Goal: Task Accomplishment & Management: Complete application form

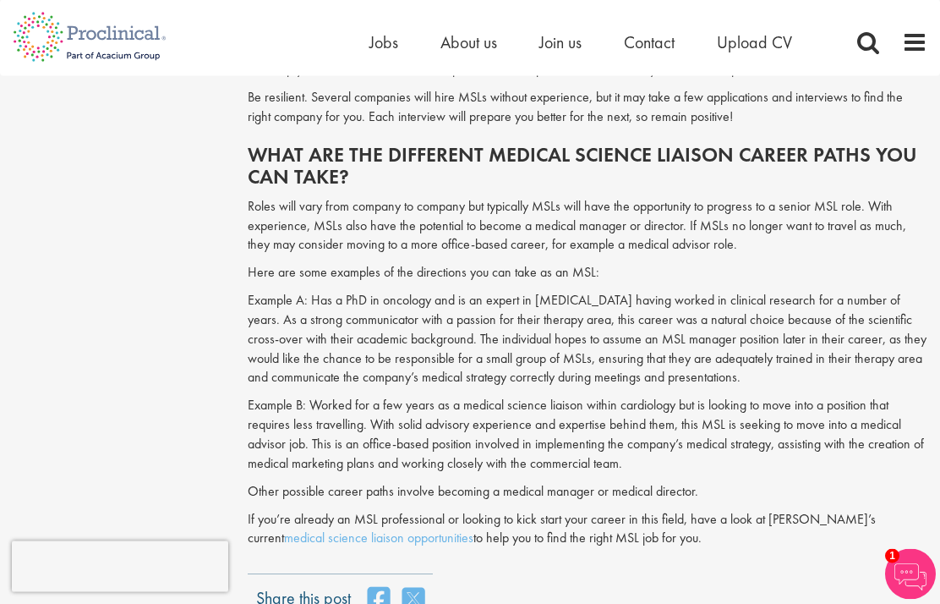
scroll to position [1987, 0]
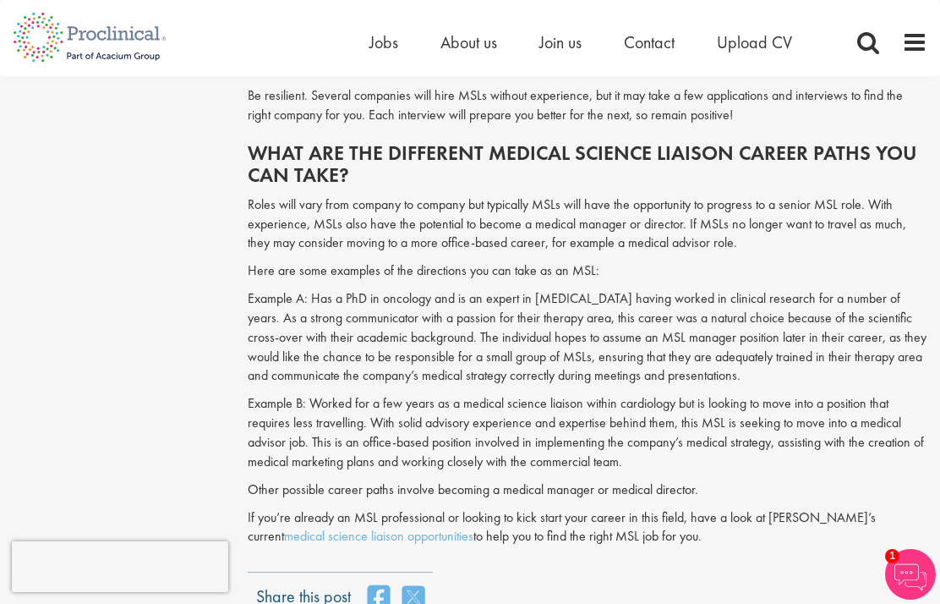
click at [474, 527] on link "medical science liaison opportunities" at bounding box center [378, 536] width 189 height 18
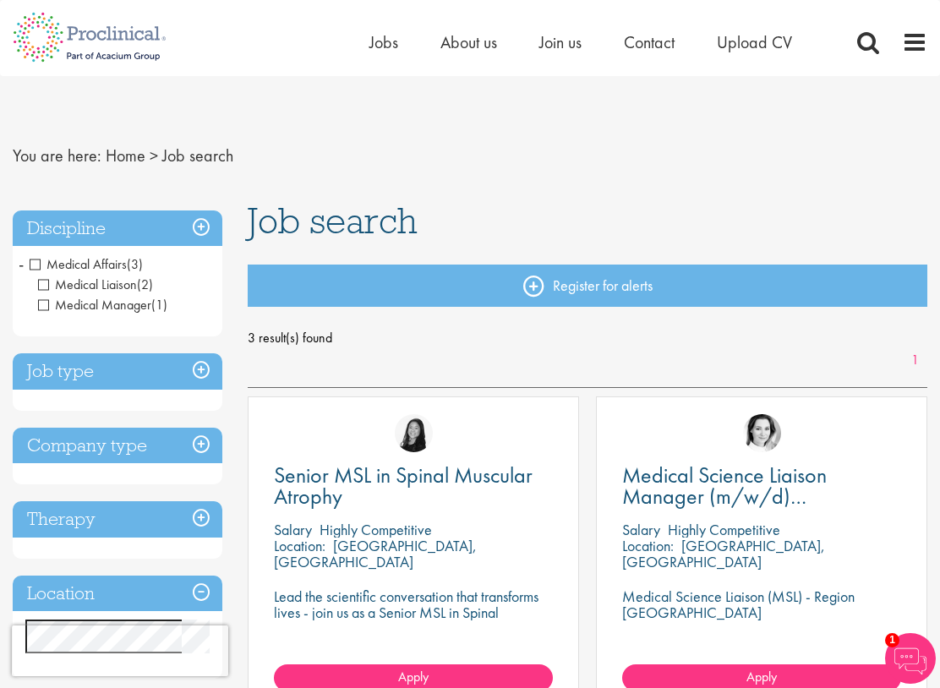
click at [668, 285] on link "Register for alerts" at bounding box center [588, 286] width 680 height 42
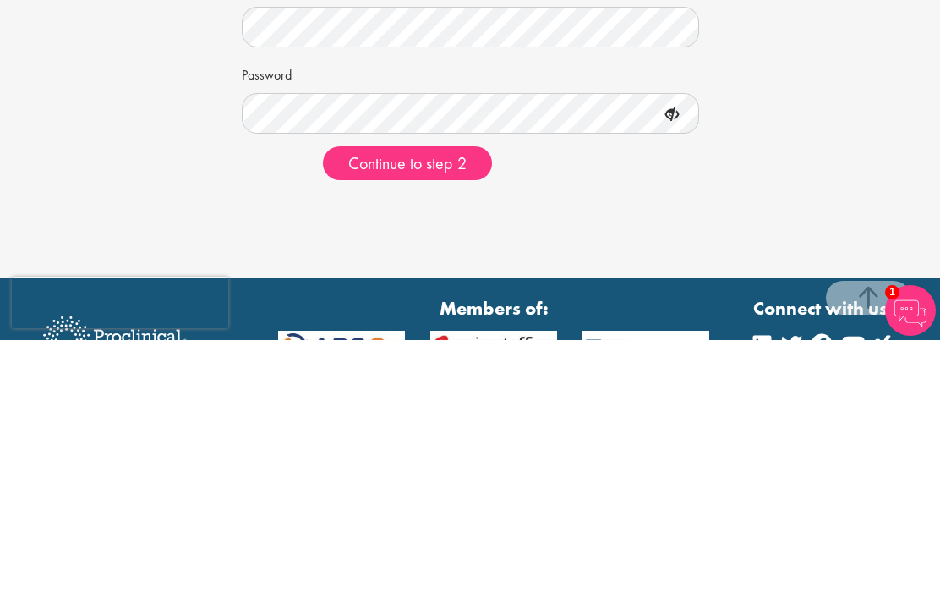
click at [444, 416] on span "Continue to step 2" at bounding box center [407, 427] width 118 height 22
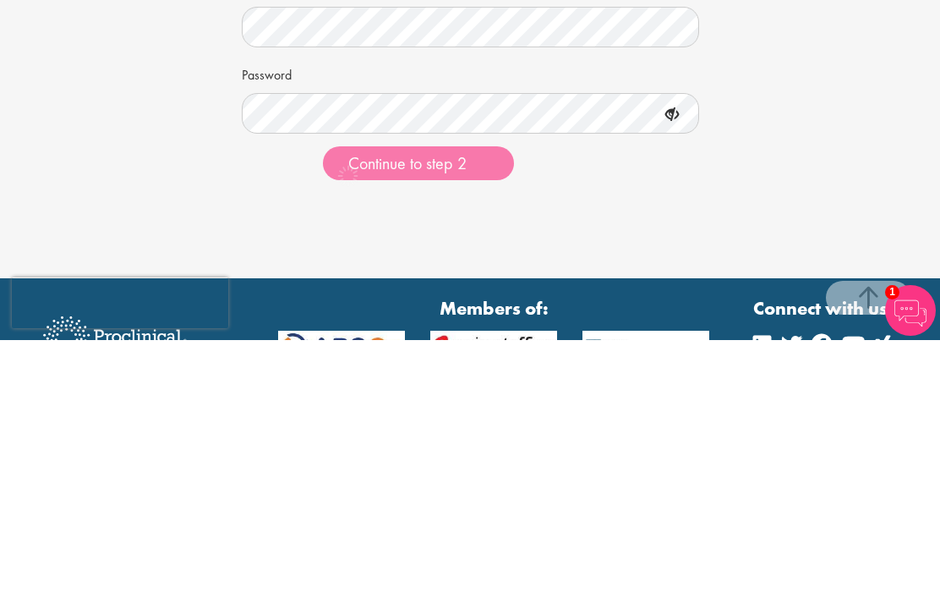
scroll to position [170, 0]
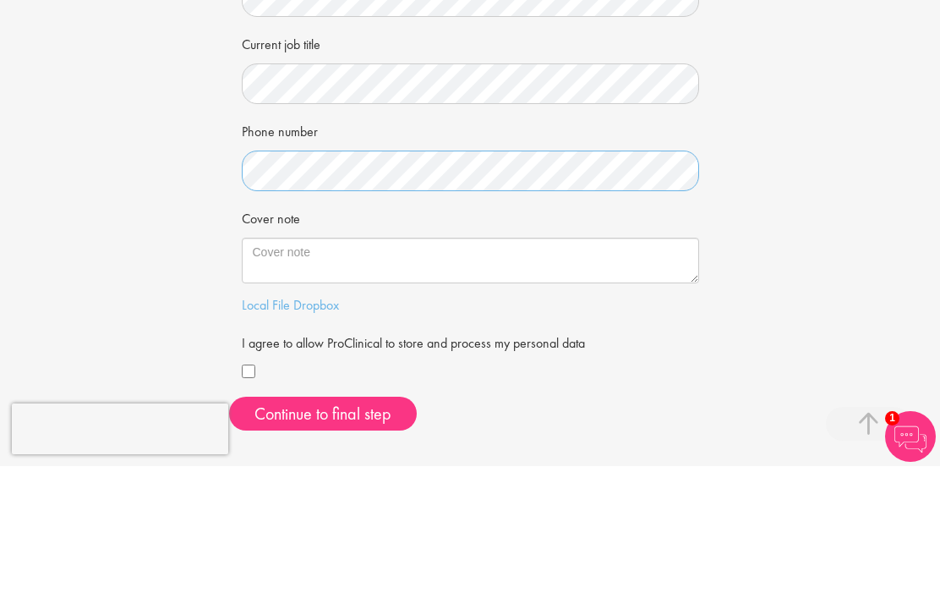
scroll to position [250, 0]
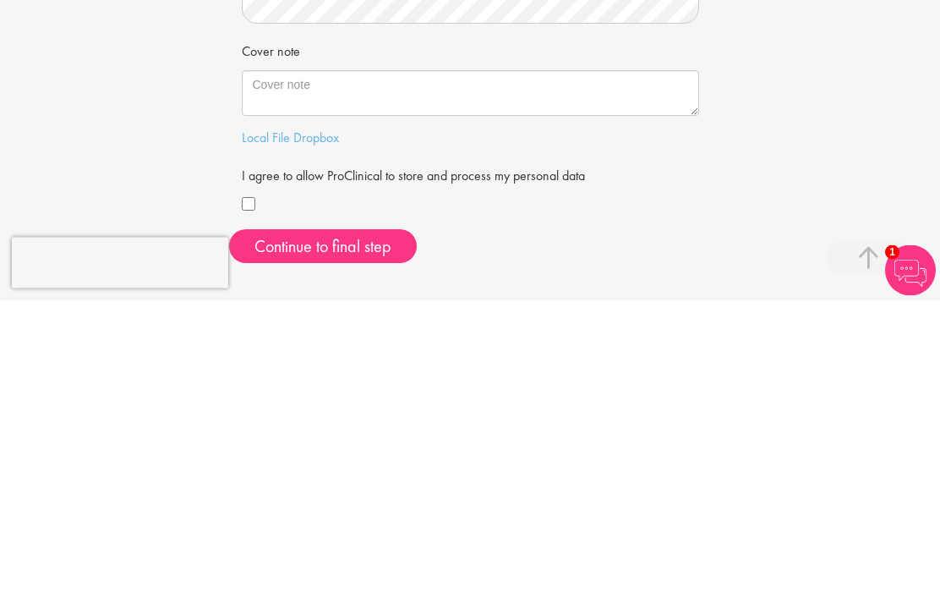
click at [252, 498] on div at bounding box center [471, 509] width 458 height 23
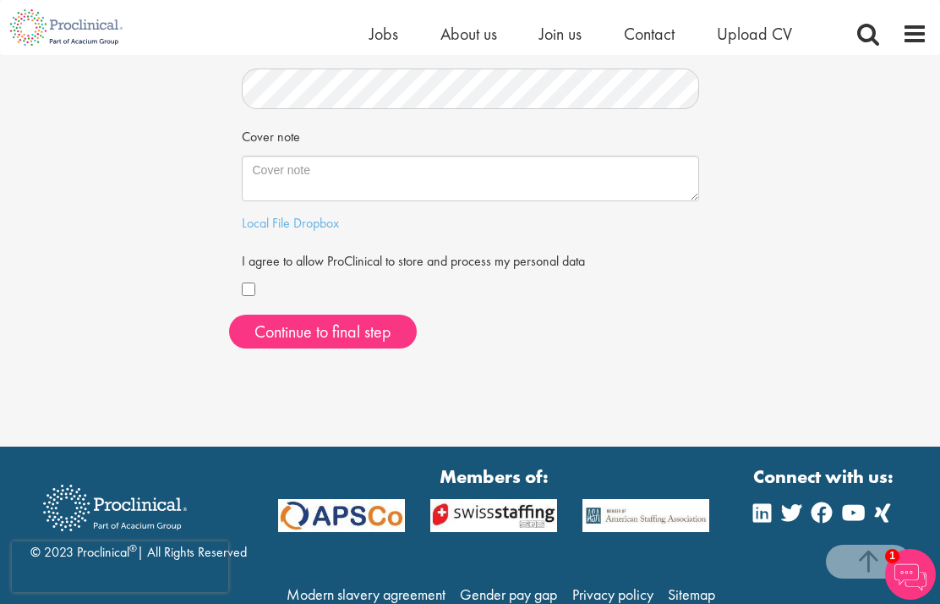
click at [340, 317] on button "Continue to final step" at bounding box center [323, 332] width 188 height 34
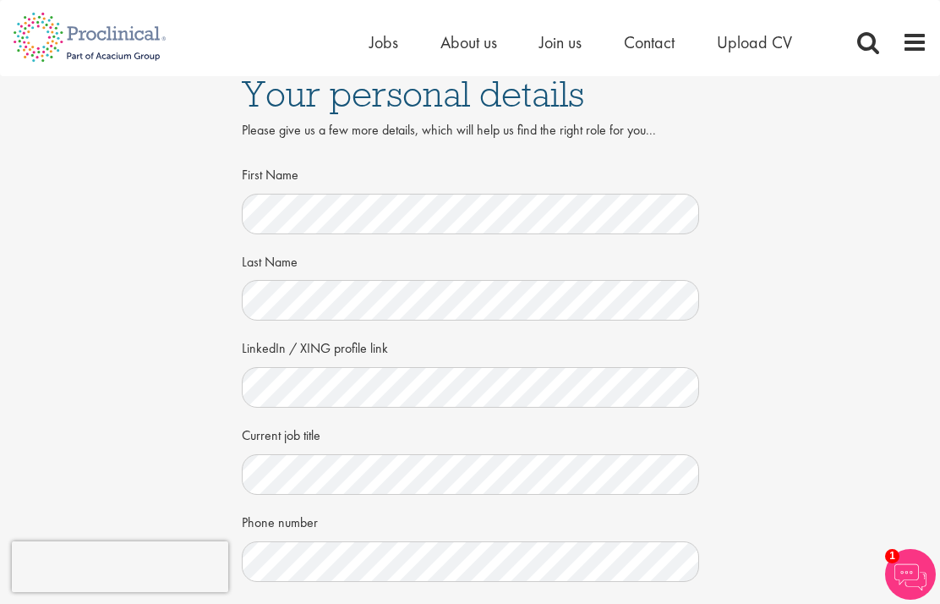
scroll to position [0, 0]
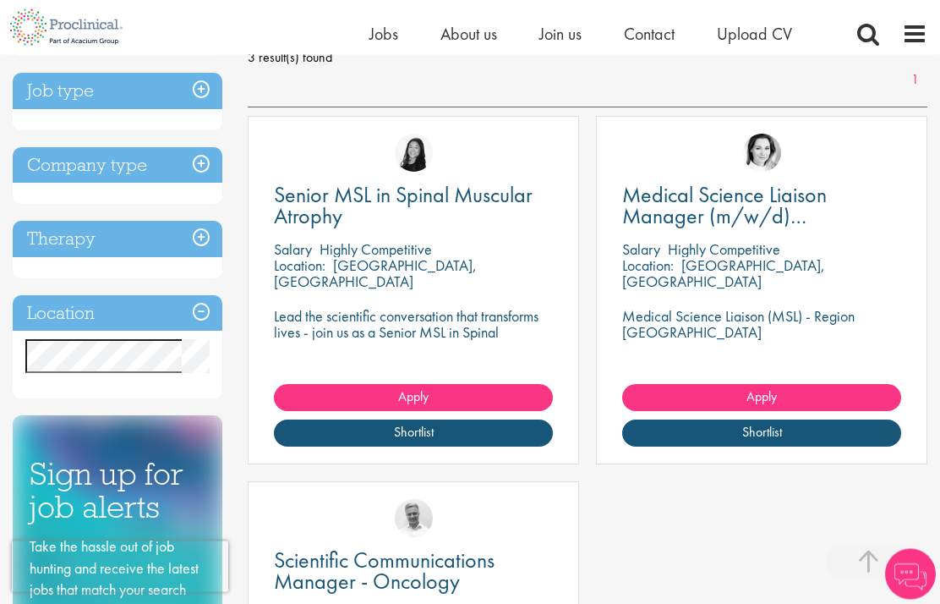
scroll to position [261, 0]
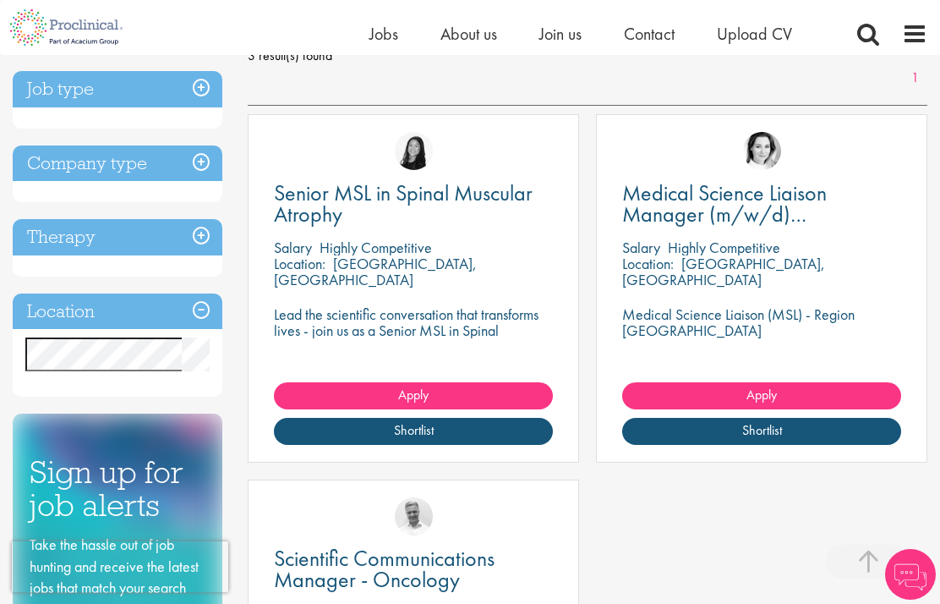
click at [195, 241] on h3 "Therapy" at bounding box center [118, 237] width 210 height 36
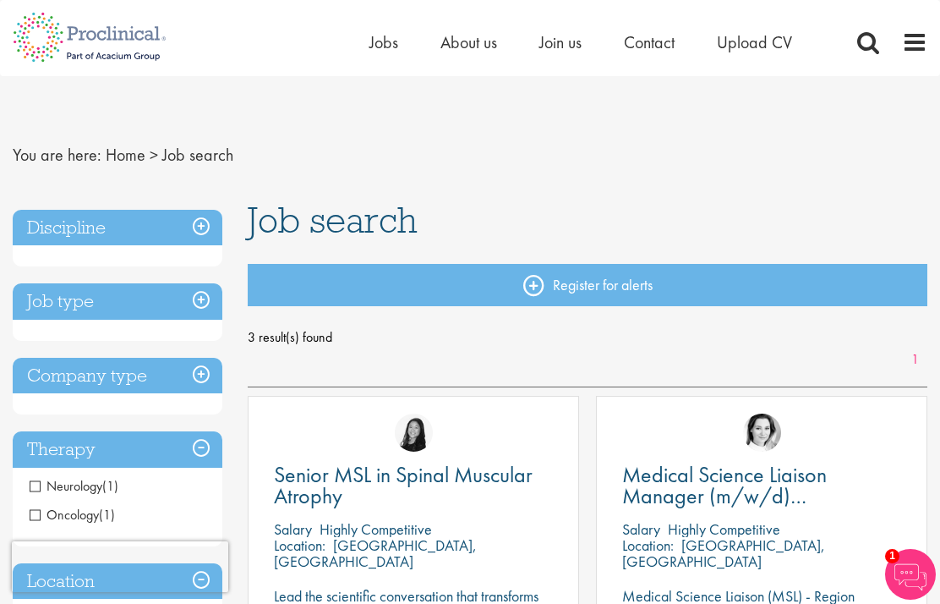
scroll to position [0, 0]
